Goal: Task Accomplishment & Management: Use online tool/utility

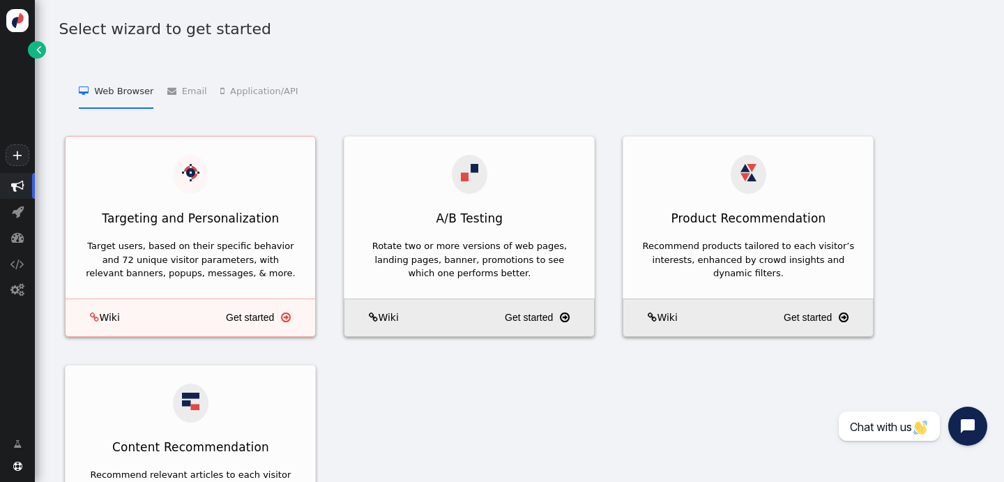
click at [220, 301] on div " Wiki Get started " at bounding box center [190, 317] width 251 height 38
click at [256, 312] on link "Get started " at bounding box center [268, 317] width 84 height 25
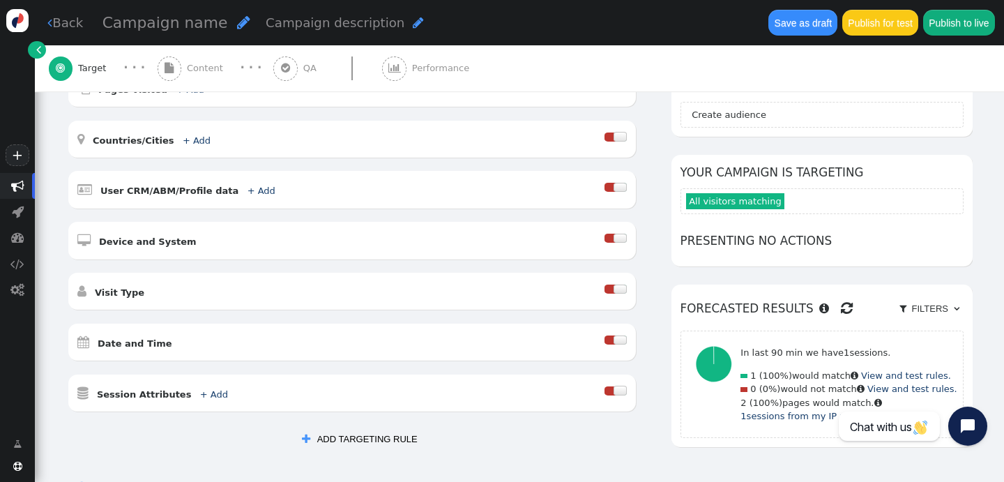
scroll to position [160, 0]
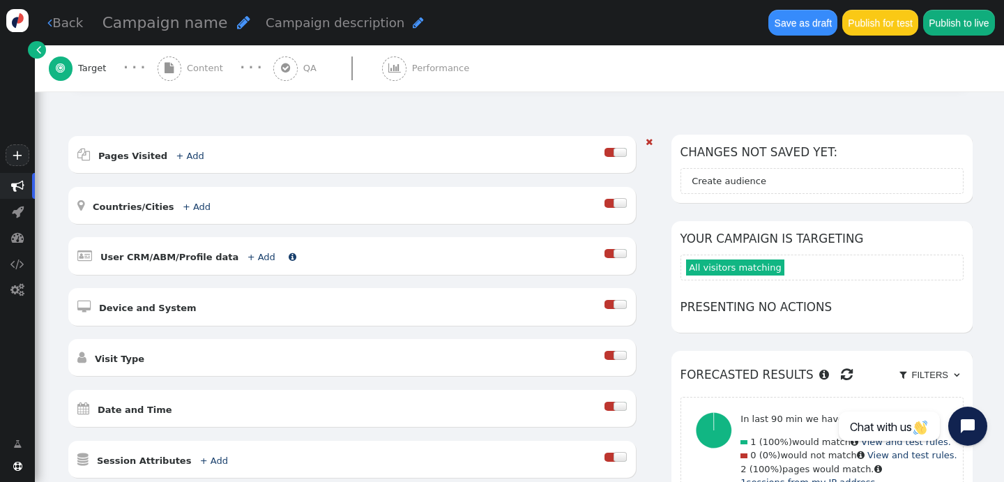
click at [248, 257] on link "+ Add" at bounding box center [262, 257] width 28 height 10
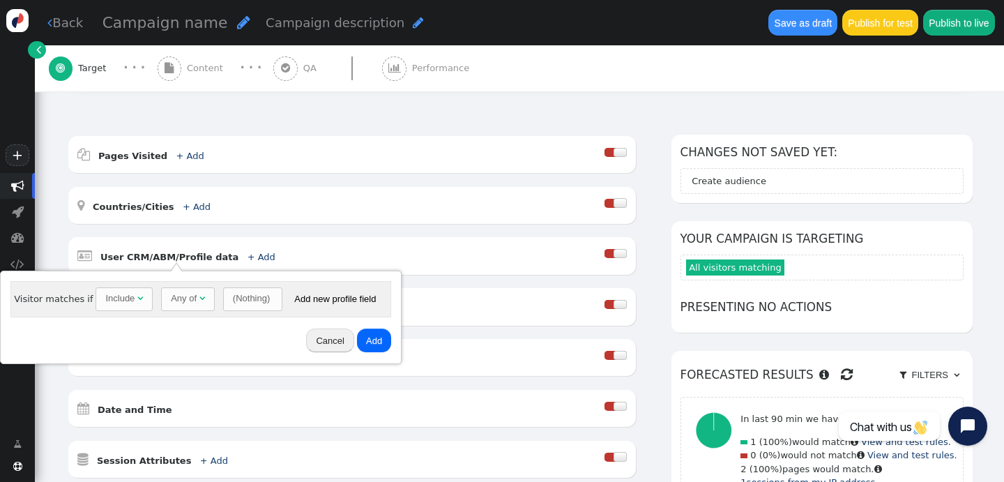
click at [305, 300] on button "Add new profile field" at bounding box center [335, 299] width 100 height 24
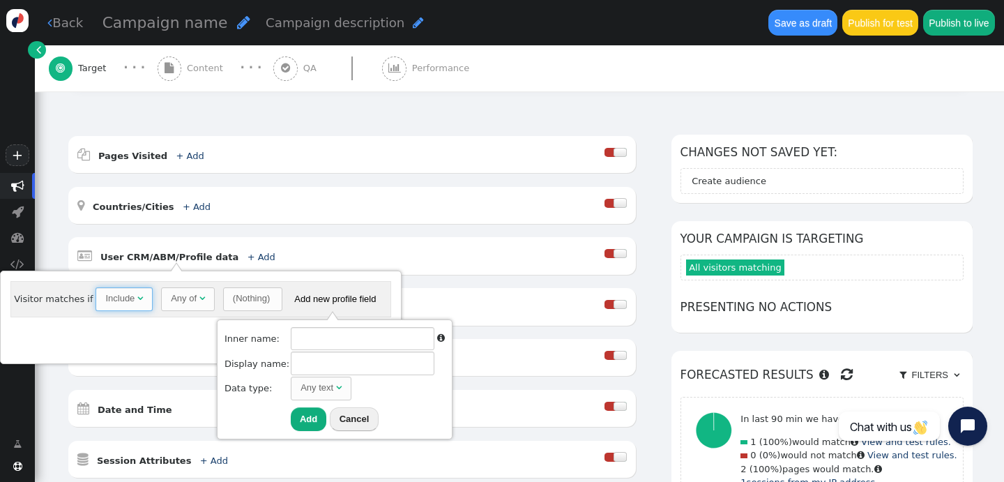
click at [113, 306] on span "Include " at bounding box center [124, 299] width 57 height 24
click at [197, 305] on span "Any of " at bounding box center [188, 299] width 54 height 24
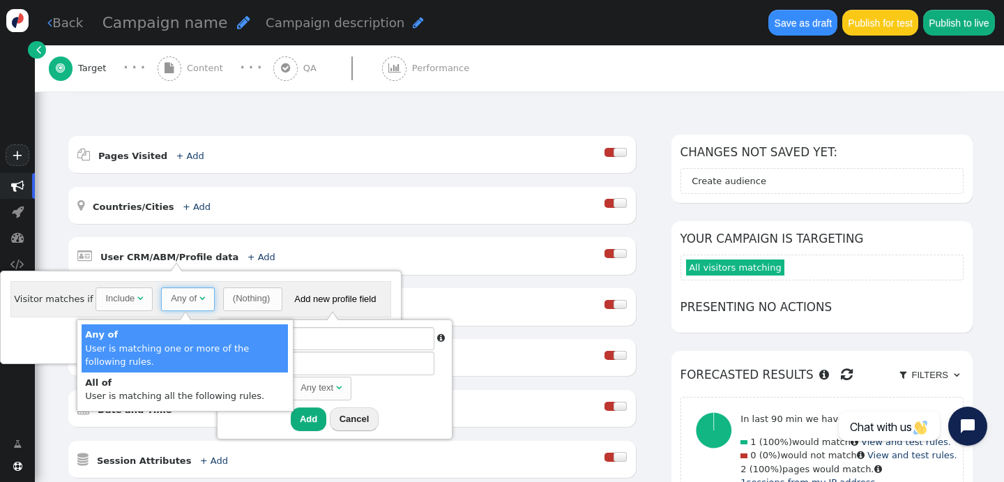
click at [258, 300] on div "(Nothing)" at bounding box center [251, 298] width 37 height 14
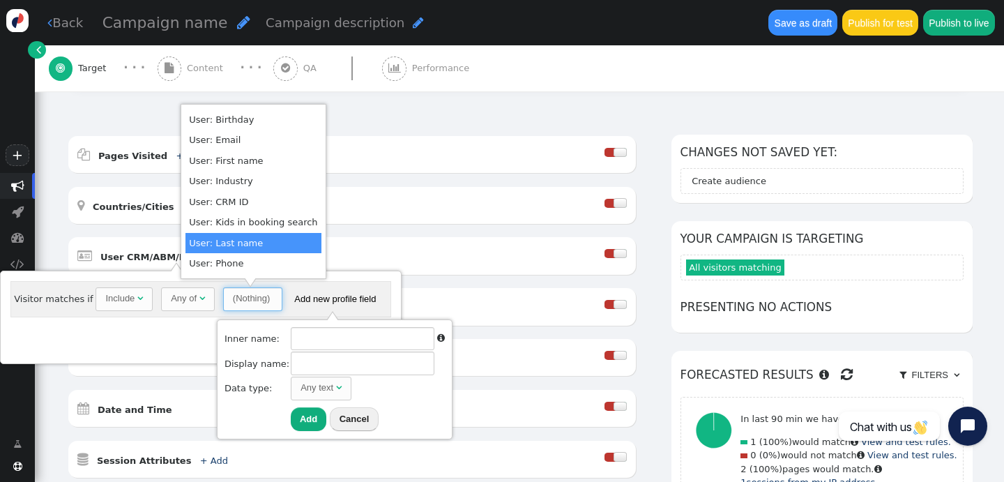
click at [374, 287] on button "Add new profile field" at bounding box center [335, 299] width 100 height 24
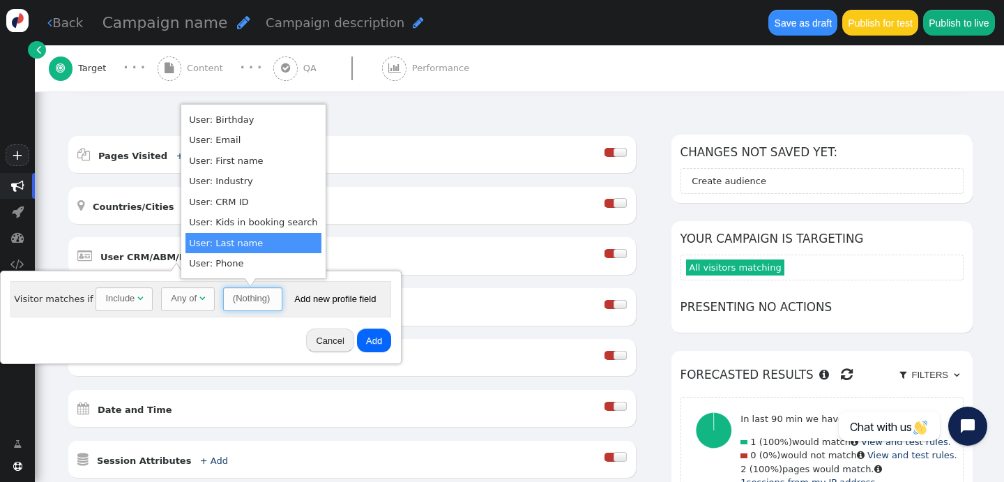
click at [323, 342] on button "Cancel" at bounding box center [329, 340] width 47 height 24
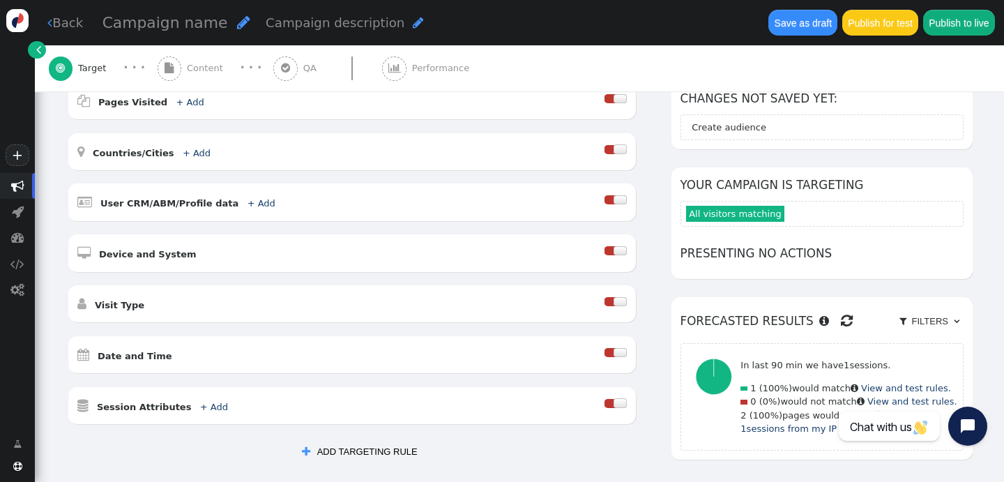
scroll to position [213, 0]
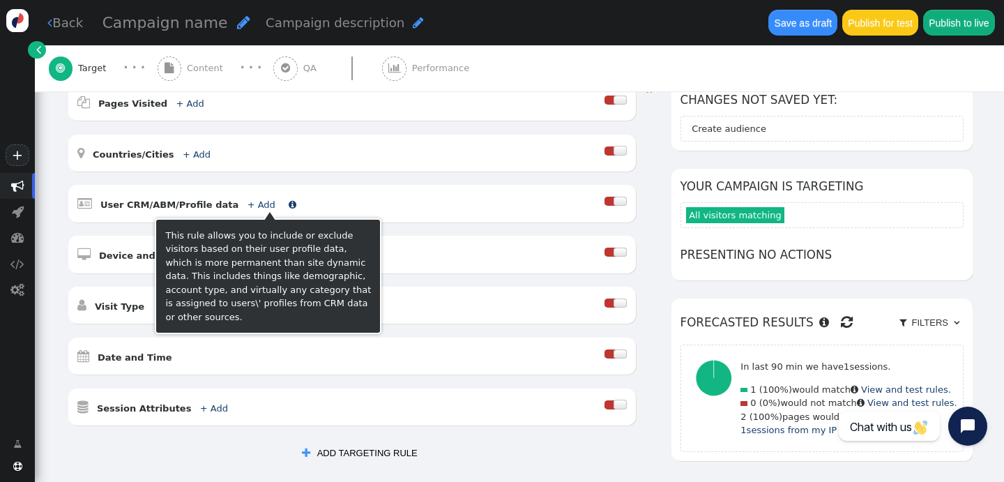
click at [252, 203] on link "+ Add" at bounding box center [262, 204] width 28 height 10
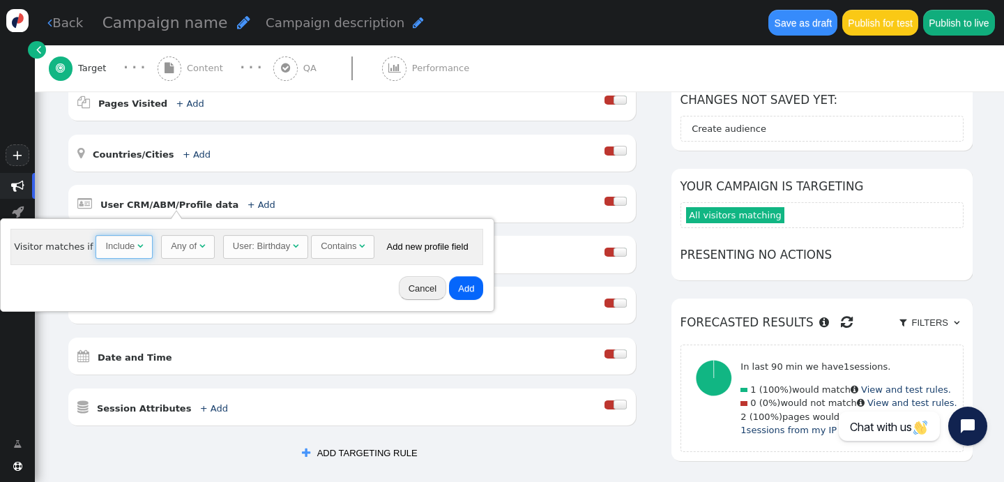
click at [137, 244] on span "" at bounding box center [140, 245] width 6 height 9
click at [196, 253] on span "Any of " at bounding box center [188, 247] width 54 height 24
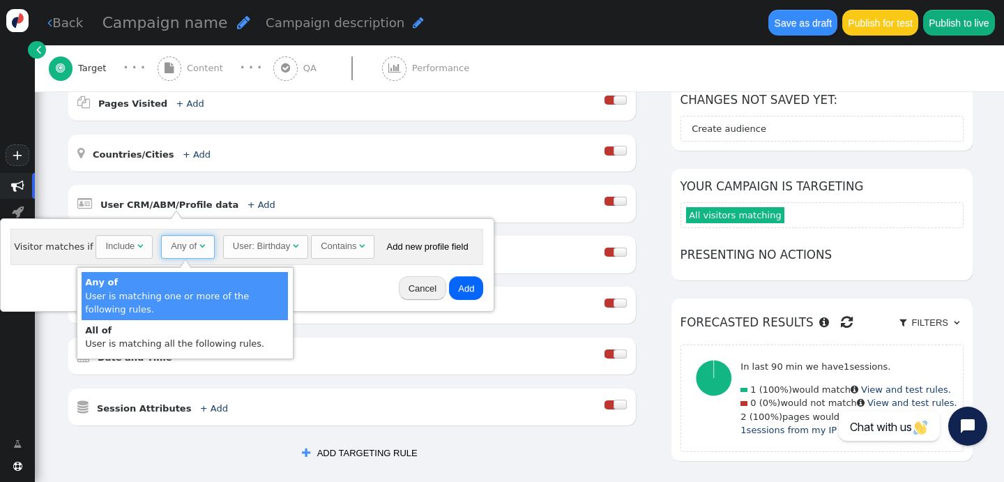
click at [289, 246] on div "User: Birthday" at bounding box center [263, 246] width 60 height 14
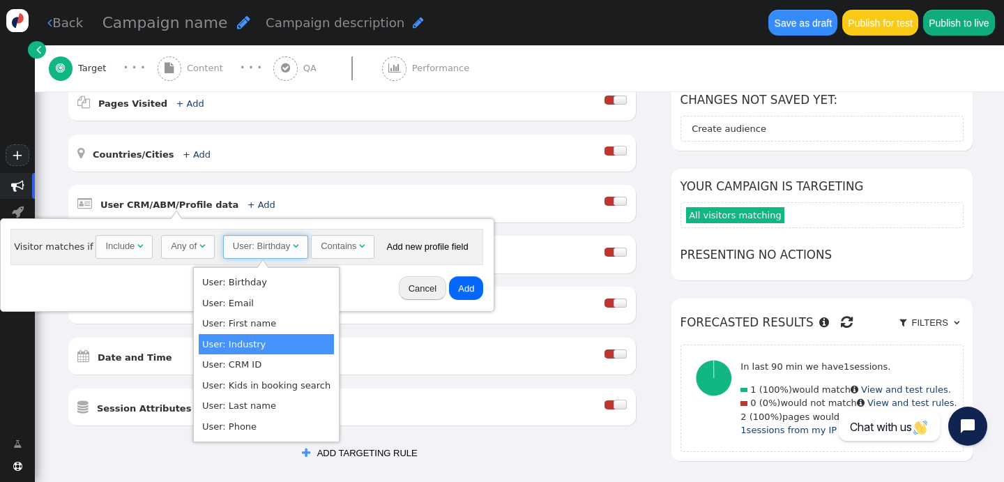
click at [351, 252] on div "Contains" at bounding box center [339, 246] width 36 height 14
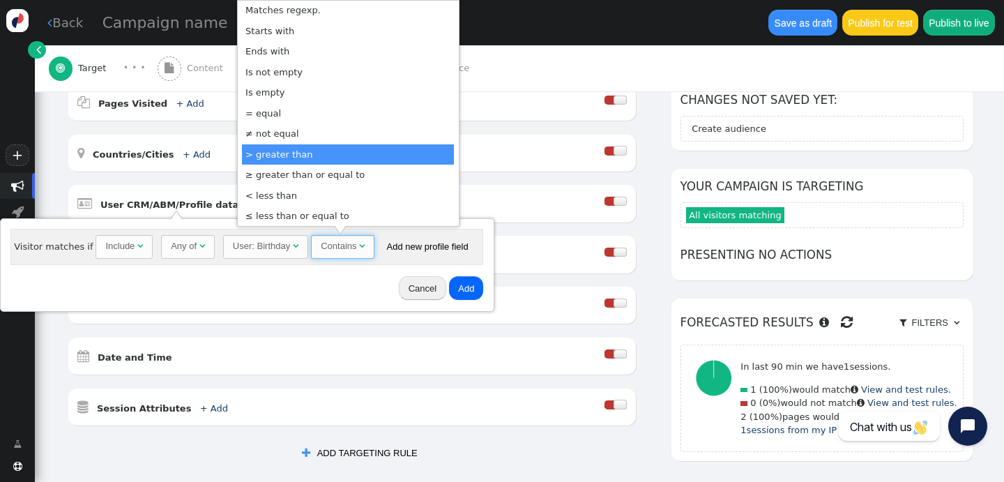
scroll to position [157, 0]
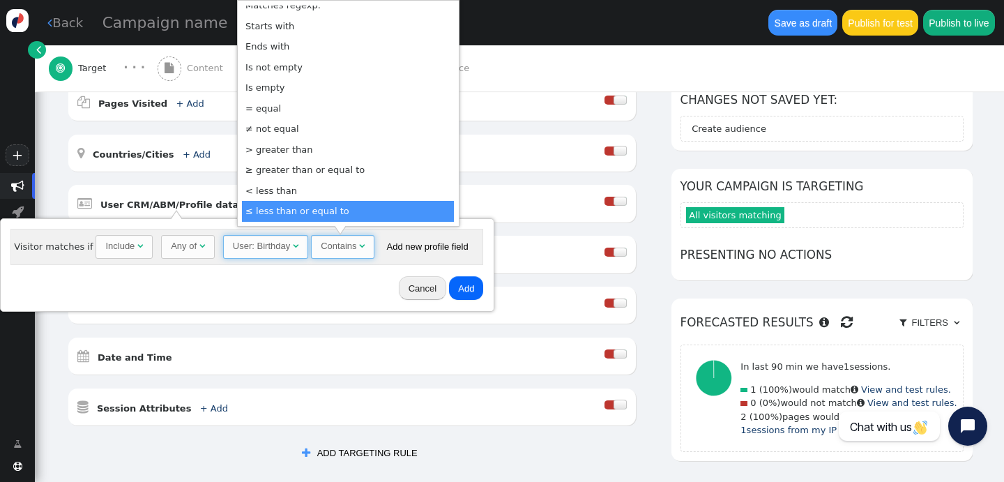
click at [293, 246] on span "" at bounding box center [296, 245] width 6 height 9
